Goal: Check status: Check status

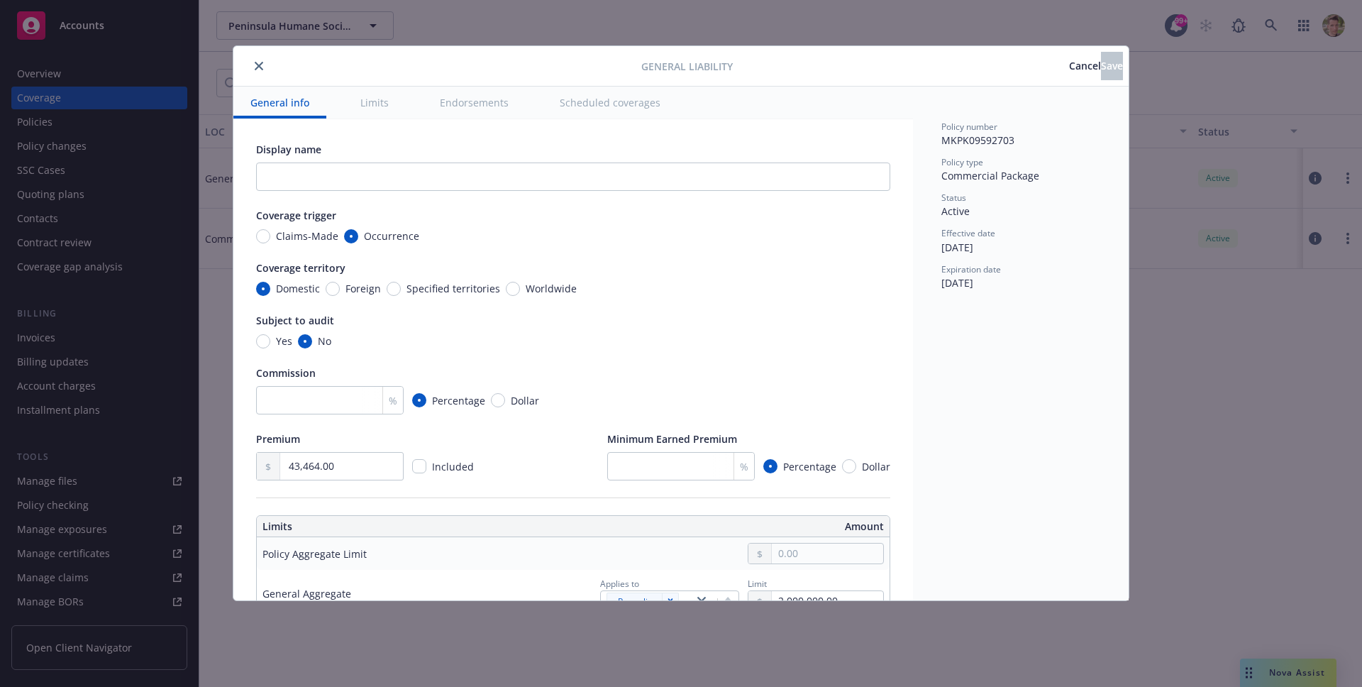
click at [265, 65] on button "close" at bounding box center [258, 65] width 17 height 17
